Goal: Find specific page/section: Find specific page/section

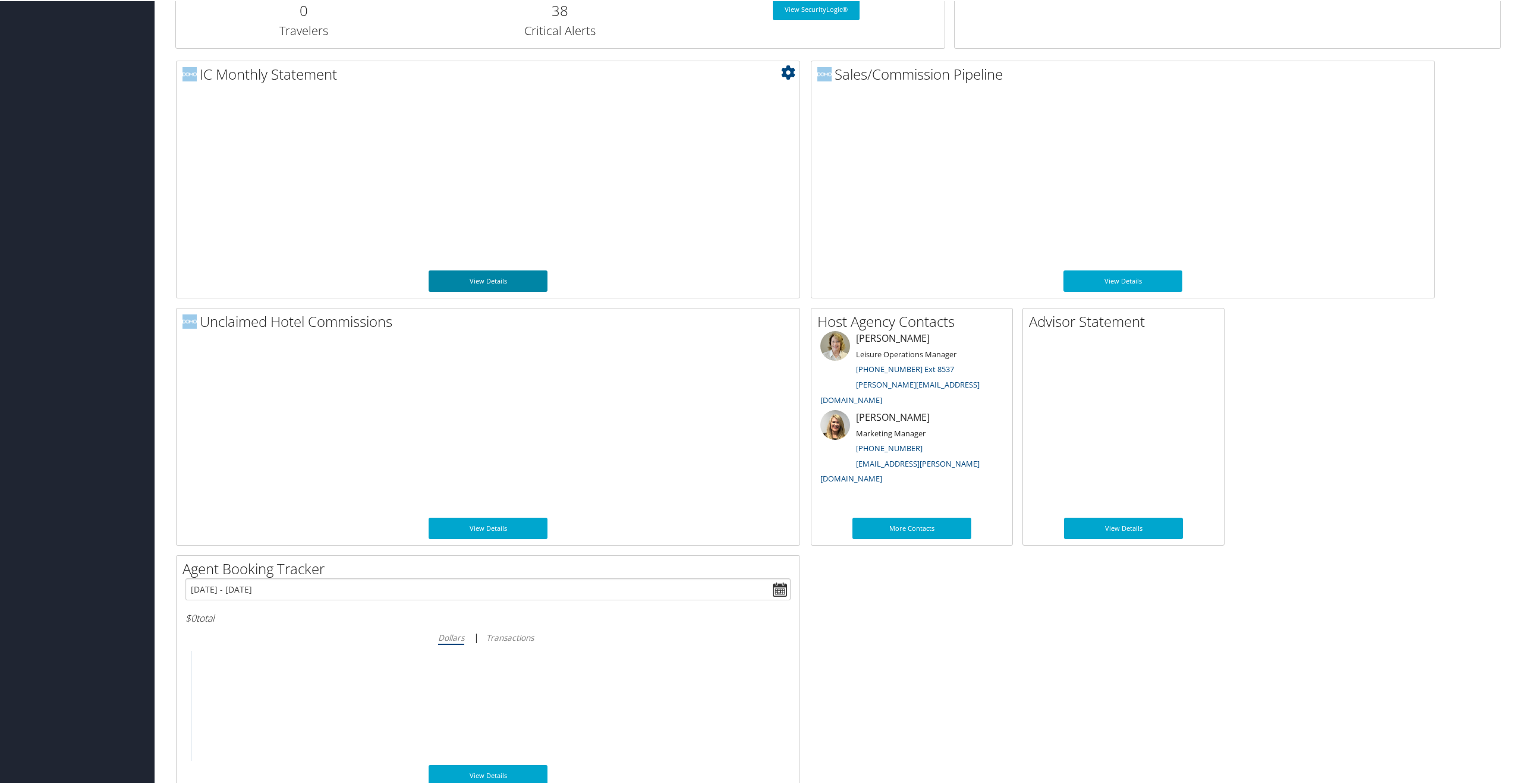
scroll to position [465, 0]
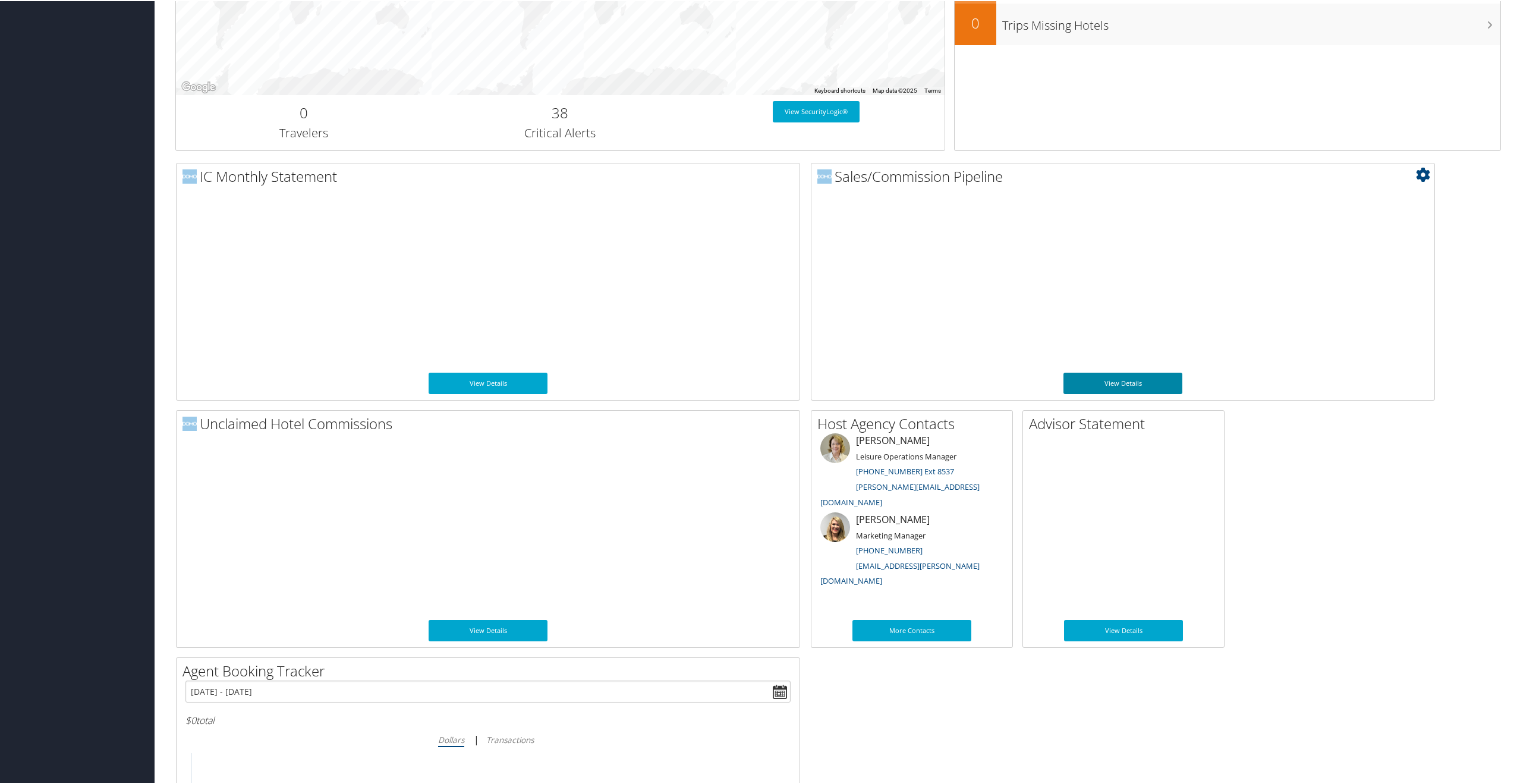
click at [1097, 375] on link "View Details" at bounding box center [1123, 382] width 119 height 22
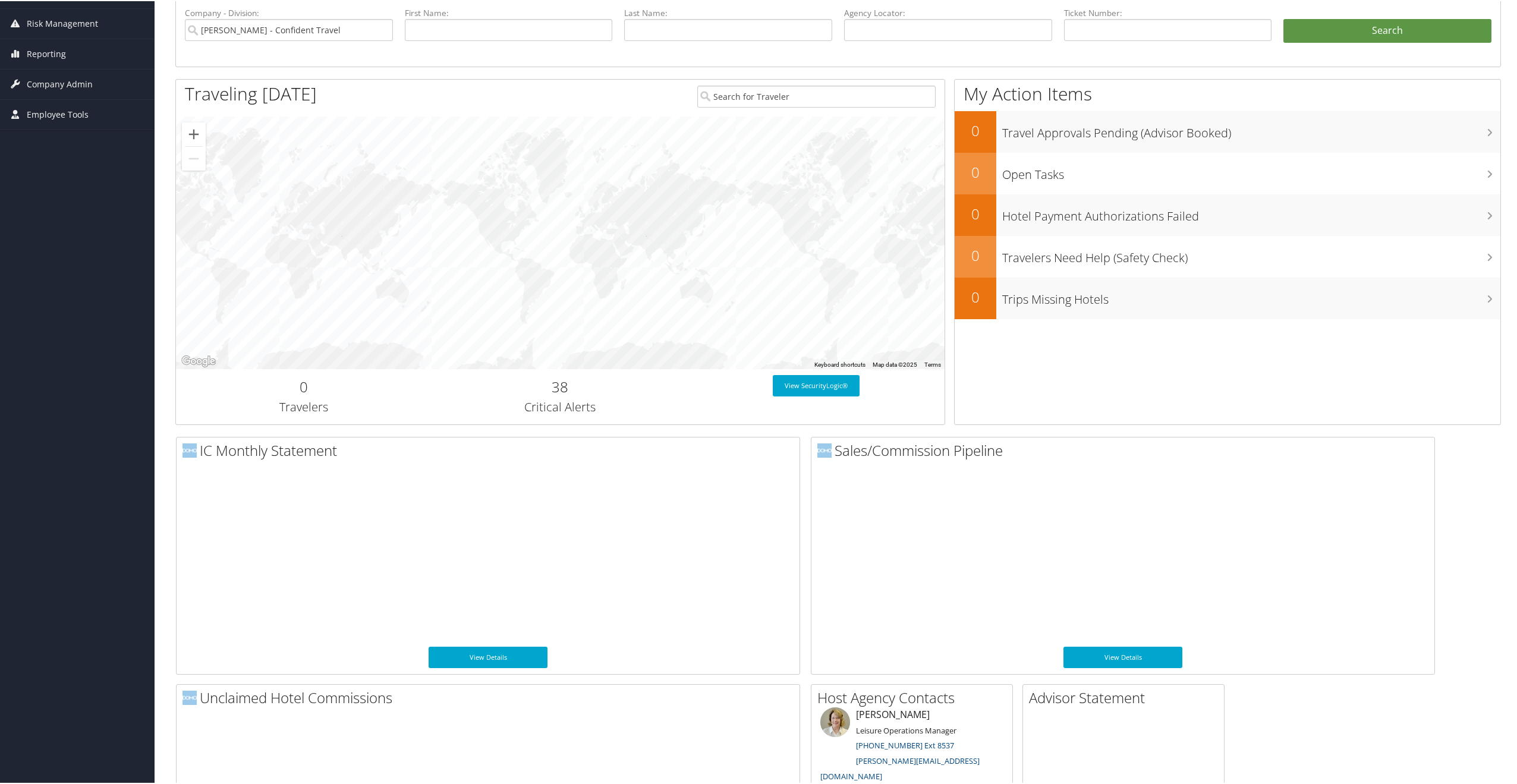
scroll to position [119, 0]
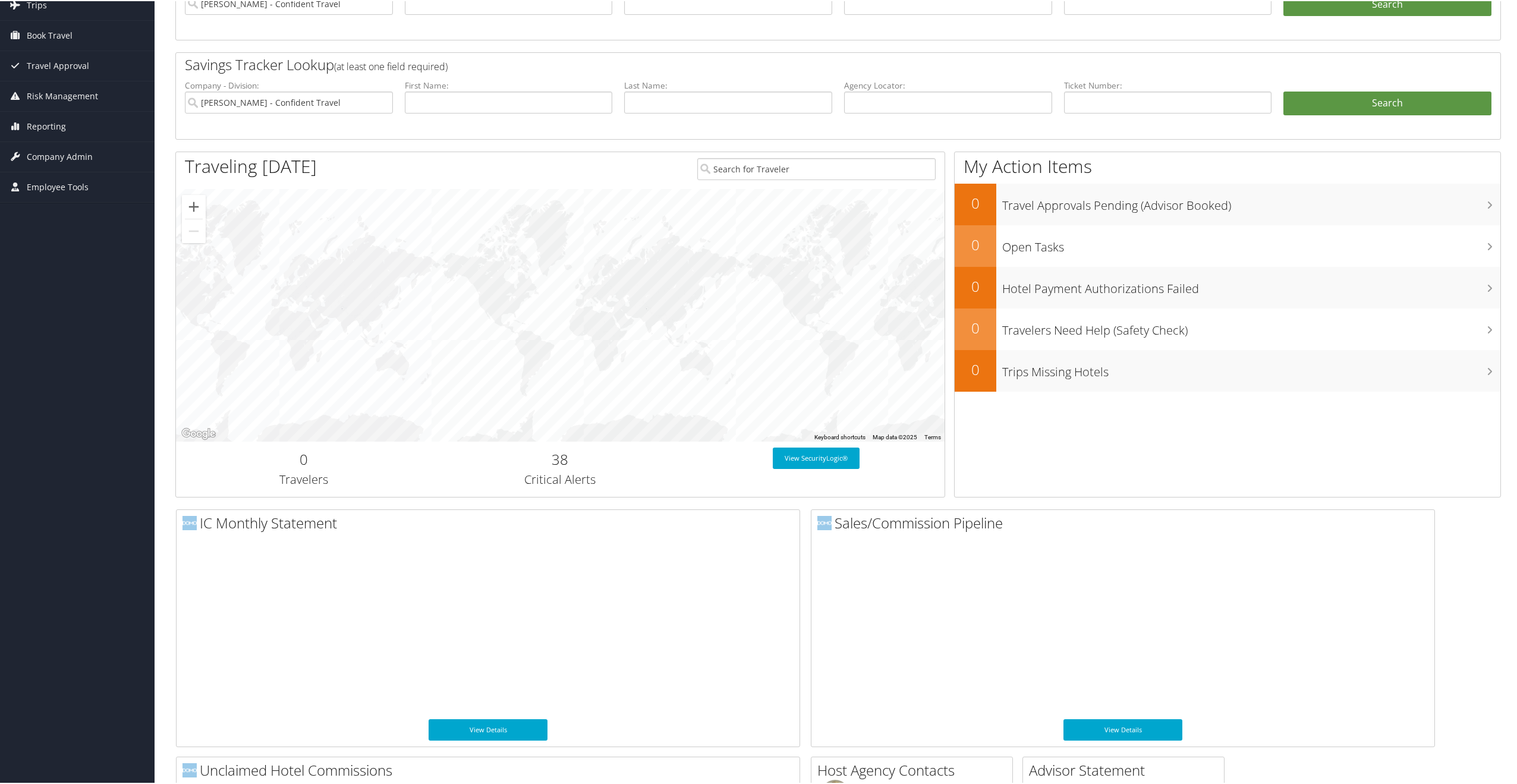
drag, startPoint x: 48, startPoint y: 168, endPoint x: 51, endPoint y: 176, distance: 8.5
click at [48, 168] on span "Company Admin" at bounding box center [60, 155] width 66 height 29
click at [78, 275] on span "Employee Tools" at bounding box center [58, 275] width 62 height 29
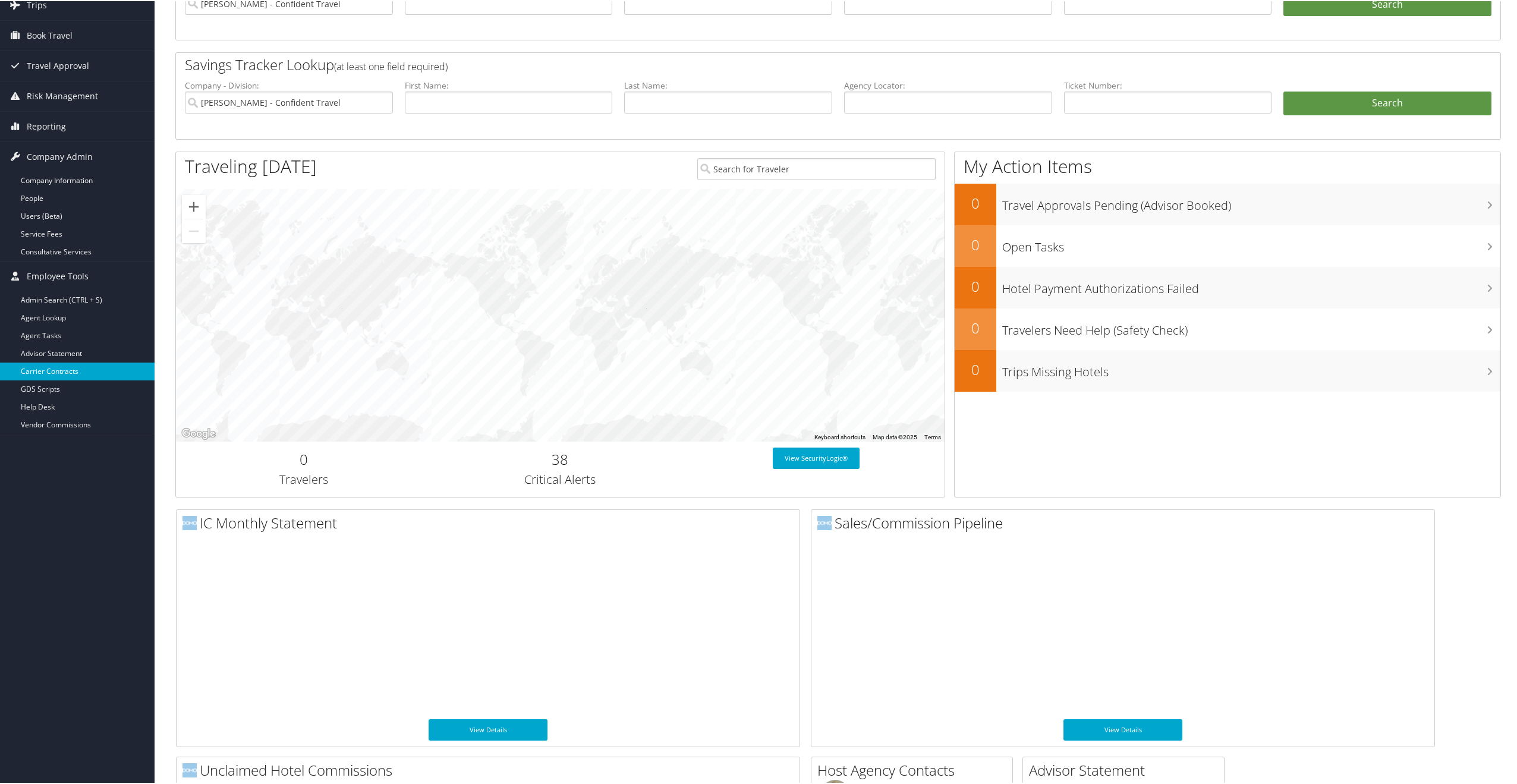
click at [88, 373] on link "Carrier Contracts" at bounding box center [77, 370] width 154 height 18
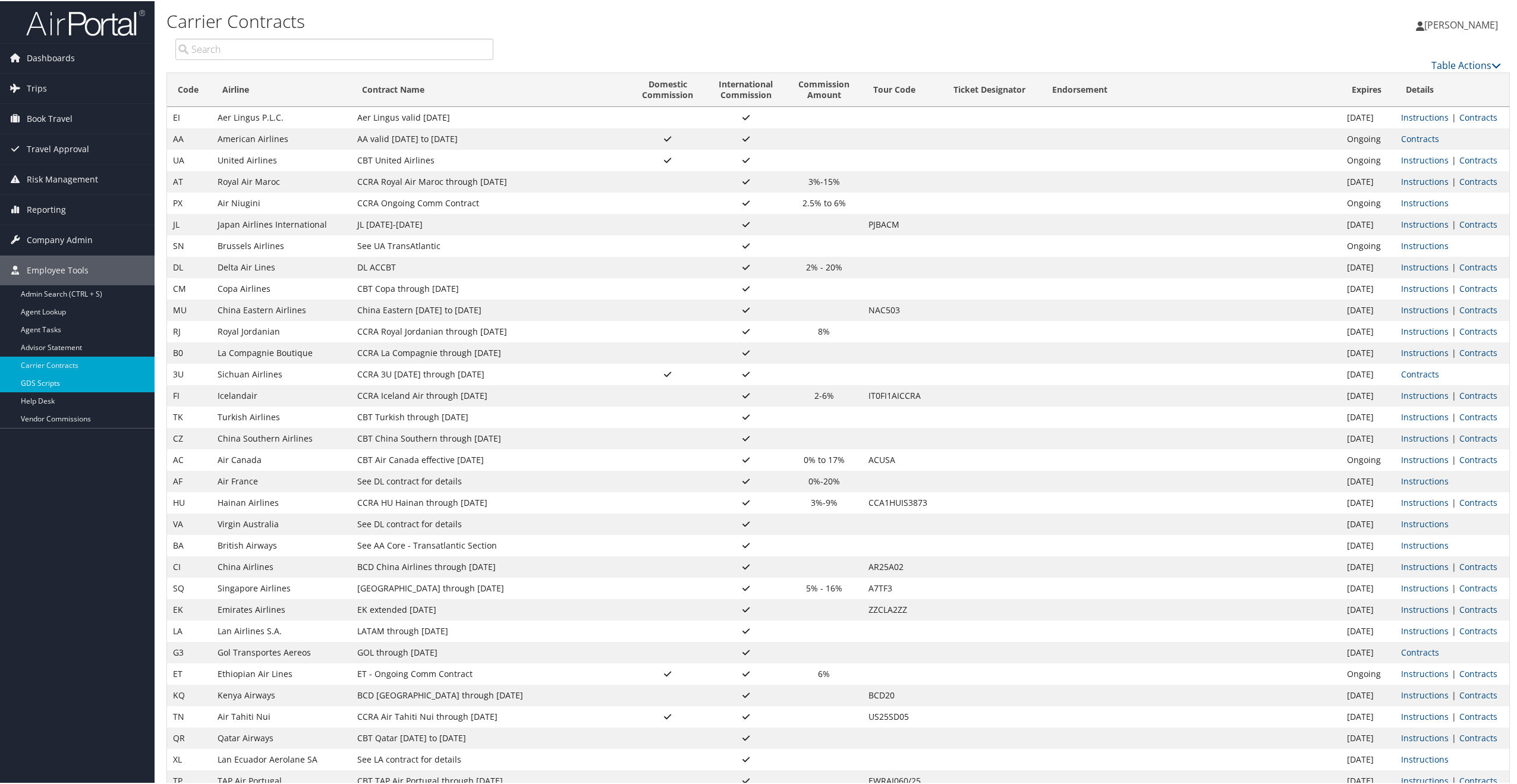
click at [108, 387] on link "GDS Scripts" at bounding box center [77, 382] width 154 height 18
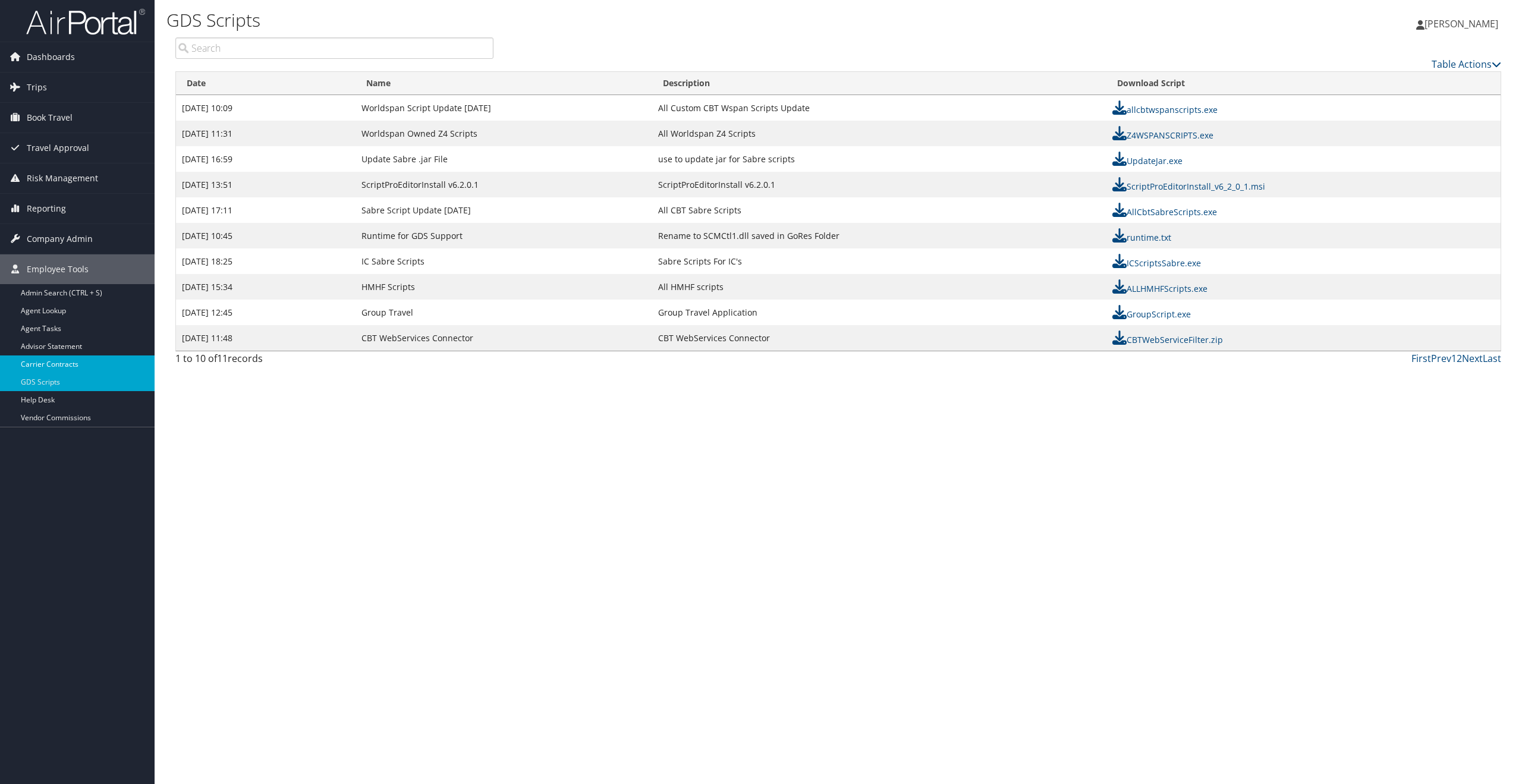
click at [68, 360] on link "Carrier Contracts" at bounding box center [77, 364] width 154 height 18
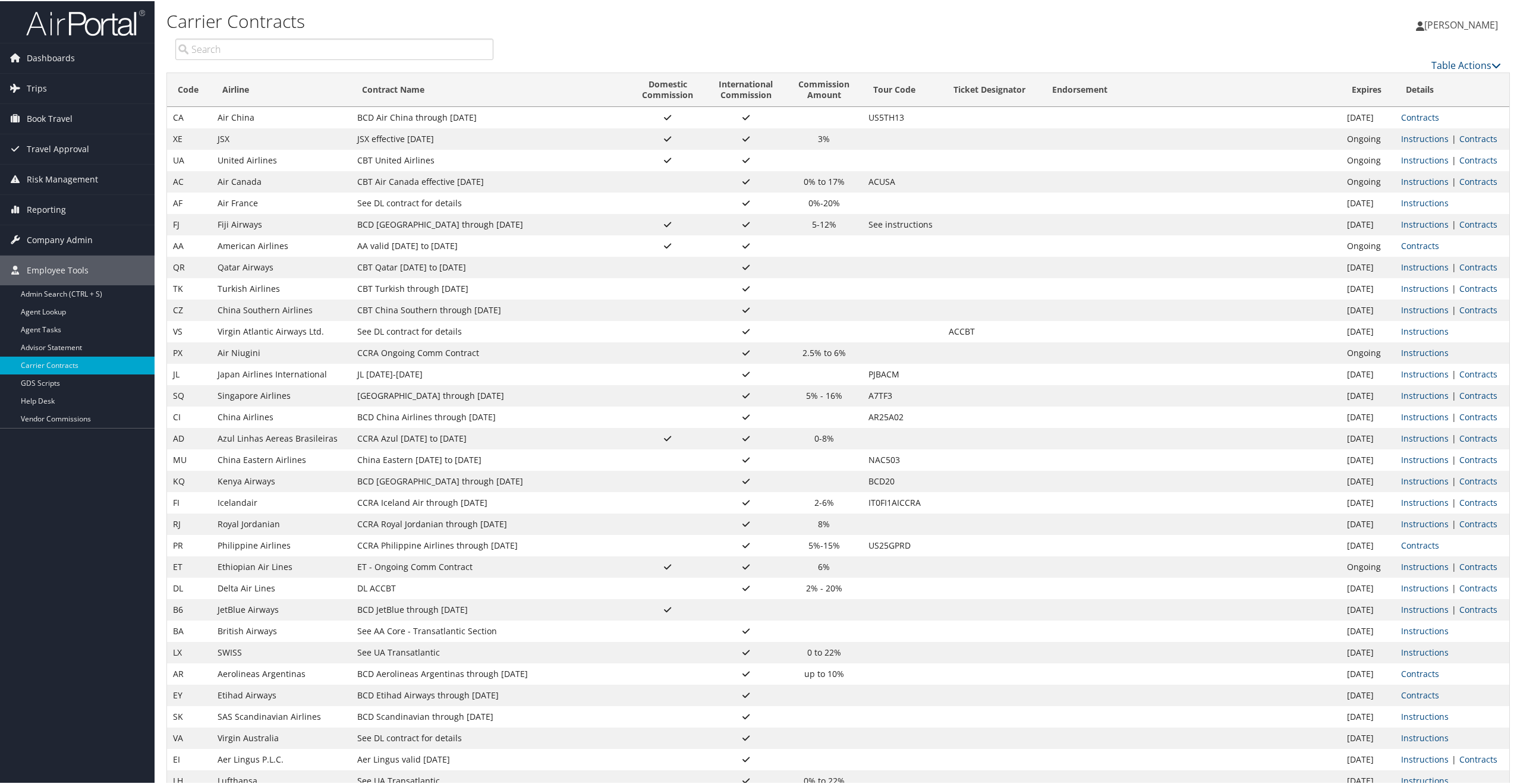
click at [269, 52] on input "search" at bounding box center [334, 48] width 318 height 22
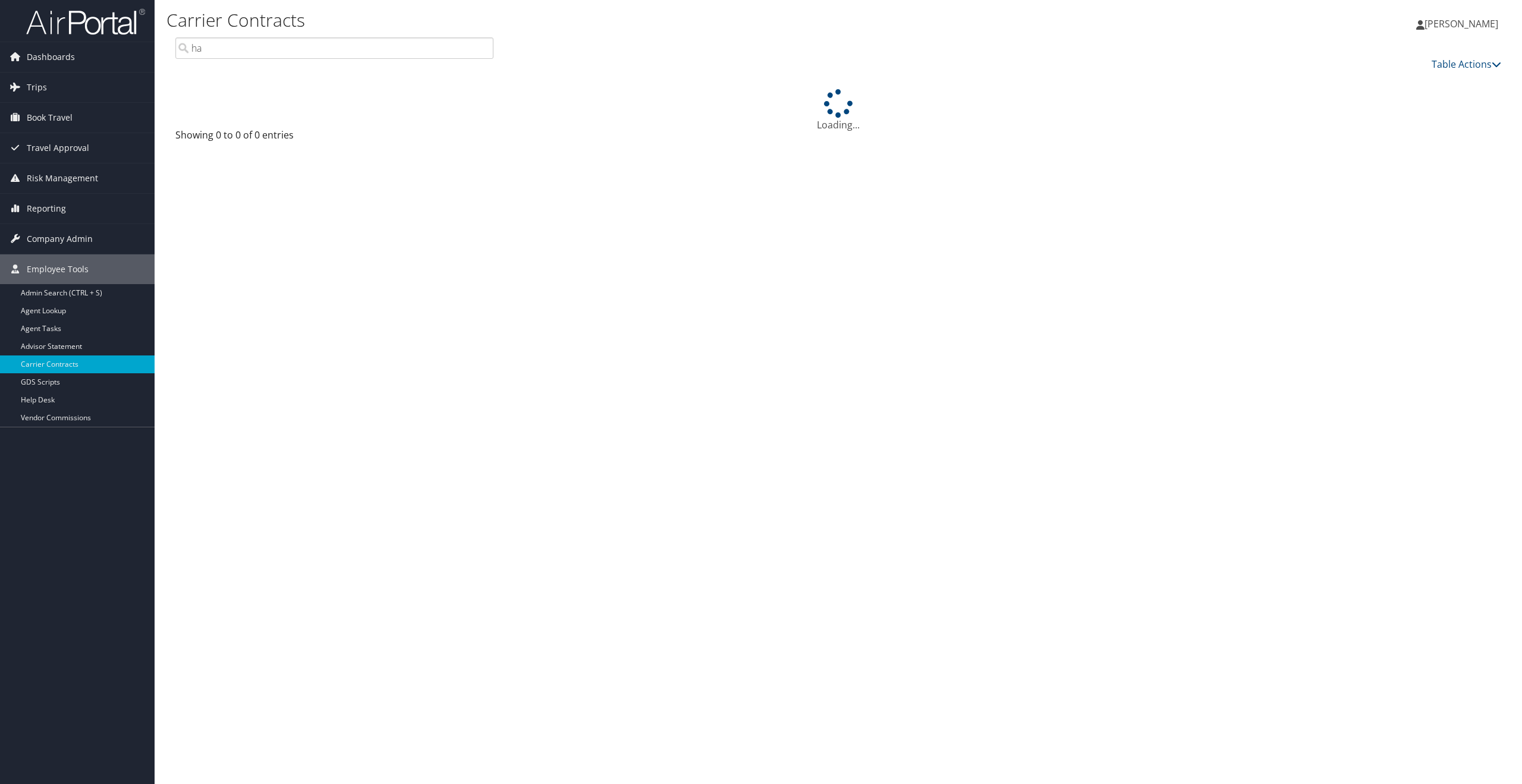
type input "h"
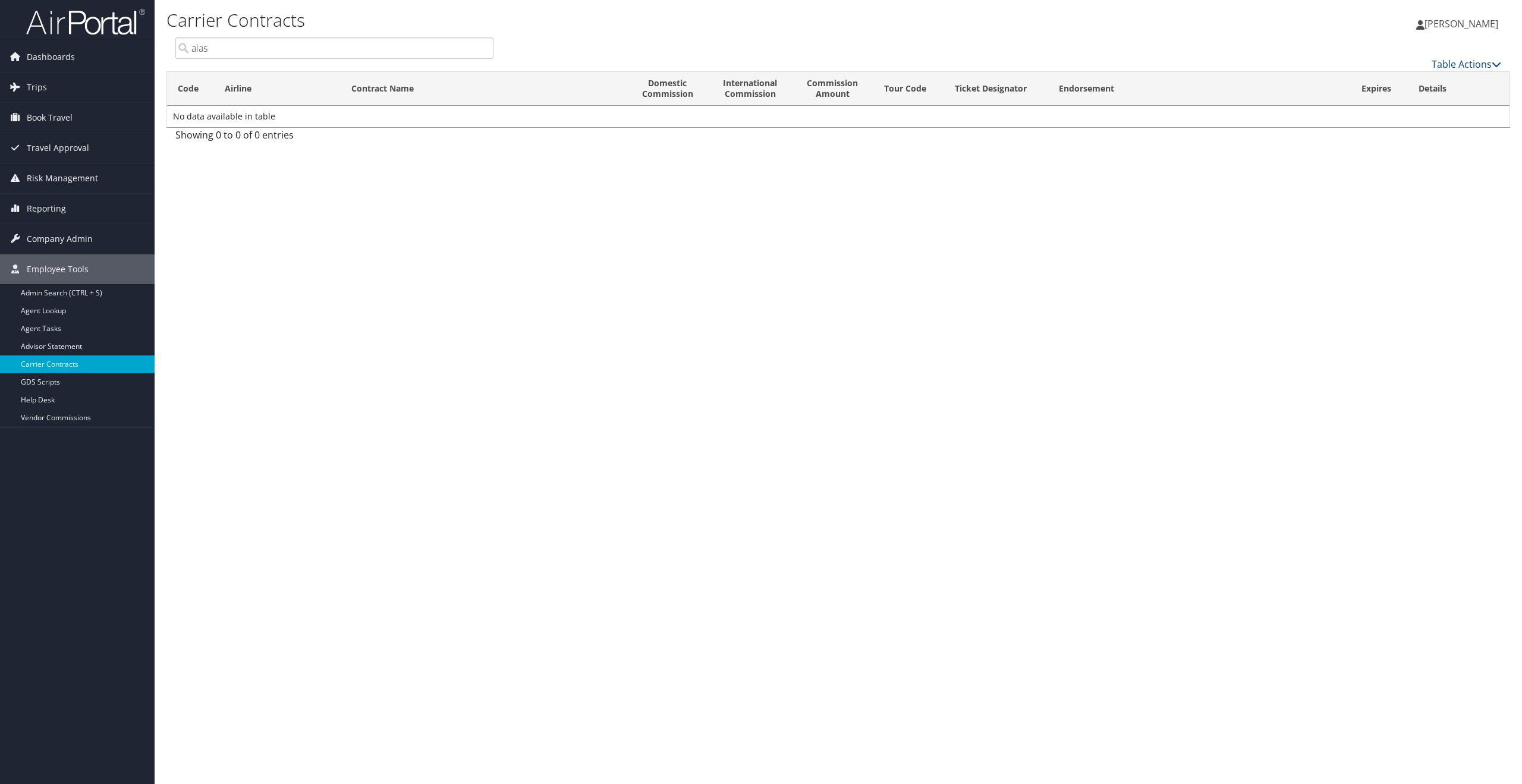
type input "alas"
